Goal: Complete application form: Complete application form

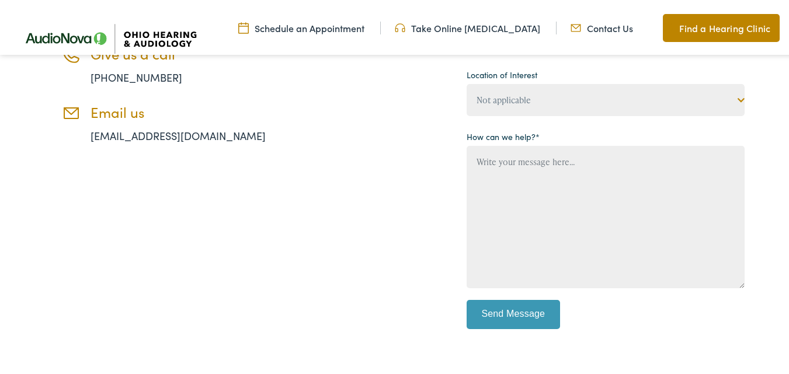
scroll to position [175, 0]
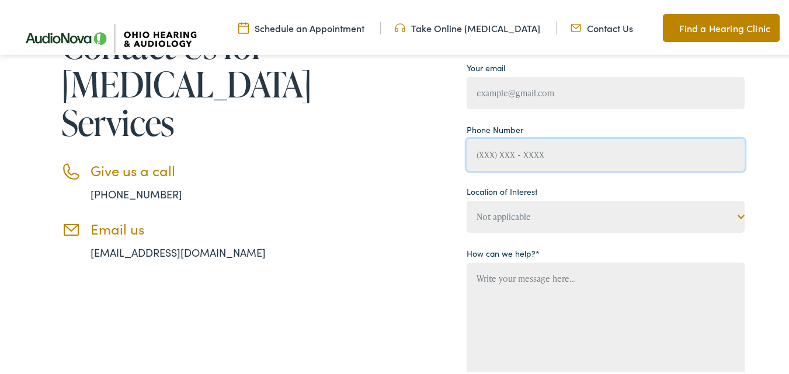
drag, startPoint x: 530, startPoint y: 137, endPoint x: 550, endPoint y: 152, distance: 24.5
click at [531, 138] on input "Contact form" at bounding box center [606, 153] width 278 height 32
type input "[PHONE_NUMBER]"
type input "[PERSON_NAME]"
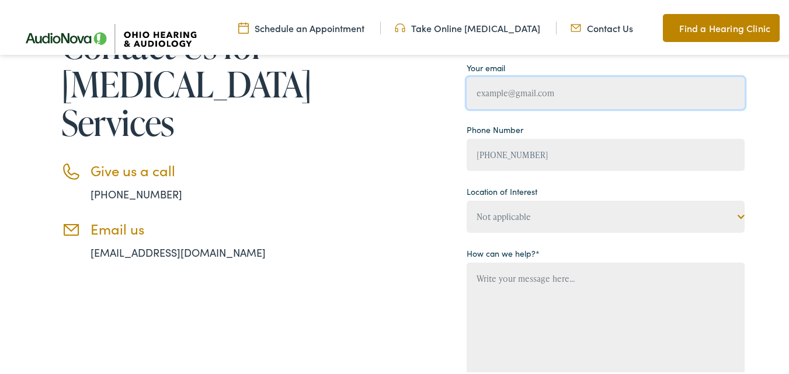
type input "[EMAIL_ADDRESS][DOMAIN_NAME]"
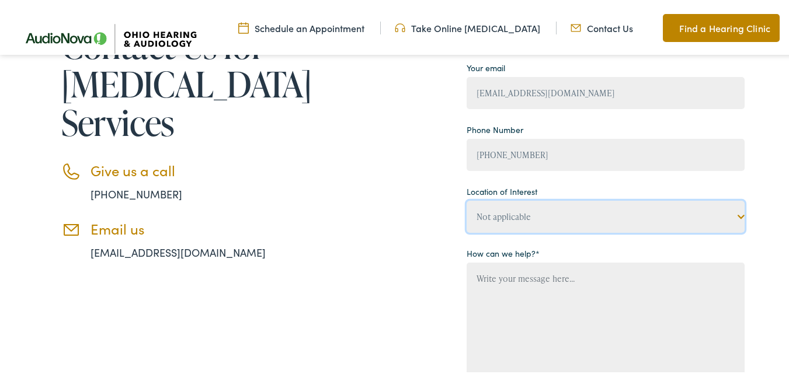
click at [566, 231] on div "Your Name [PERSON_NAME] [PERSON_NAME] Your email [EMAIL_ADDRESS][DOMAIN_NAME] P…" at bounding box center [606, 224] width 278 height 458
click at [565, 228] on select "Not applicable [US_STATE] Hearing & [MEDICAL_DATA], [GEOGRAPHIC_DATA] [US_STATE…" at bounding box center [606, 215] width 278 height 32
click at [566, 216] on select "Not applicable [US_STATE] Hearing & [MEDICAL_DATA], [GEOGRAPHIC_DATA] [US_STATE…" at bounding box center [606, 215] width 278 height 32
select select "[US_STATE] Hearing & [MEDICAL_DATA], [PERSON_NAME][GEOGRAPHIC_DATA]"
click at [467, 199] on select "Not applicable [US_STATE] Hearing & [MEDICAL_DATA], [GEOGRAPHIC_DATA] [US_STATE…" at bounding box center [606, 215] width 278 height 32
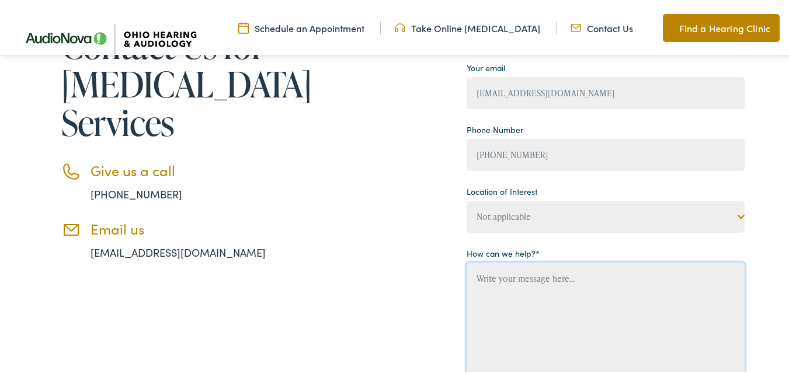
click at [550, 305] on textarea "Contact form" at bounding box center [606, 332] width 278 height 143
paste textarea "Hi, My name is [PERSON_NAME]. I'm a search engine specialist. Do you want to se…"
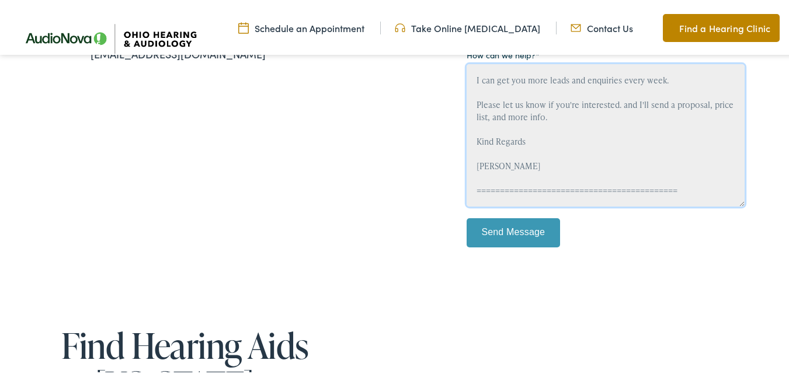
scroll to position [379, 0]
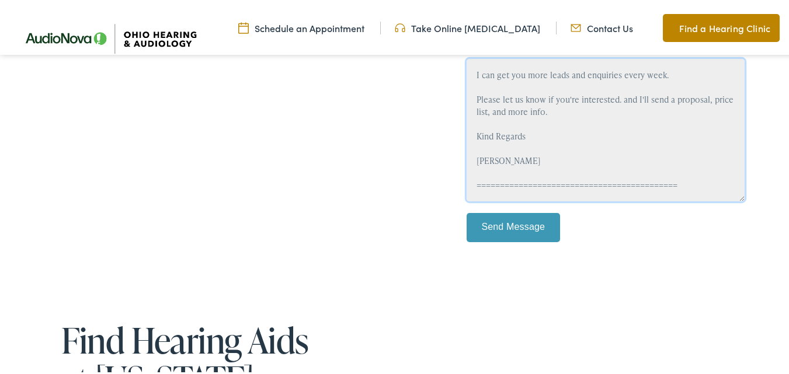
type textarea "Hi, My name is [PERSON_NAME]. I'm a search engine specialist. Do you want to se…"
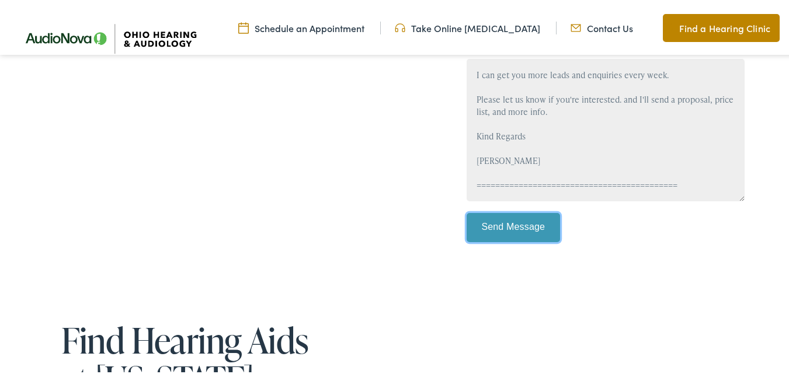
drag, startPoint x: 543, startPoint y: 226, endPoint x: 537, endPoint y: 233, distance: 9.9
click at [542, 233] on input "Send Message" at bounding box center [513, 225] width 93 height 29
click at [537, 233] on input "Send Message" at bounding box center [513, 225] width 93 height 29
